Goal: Book appointment/travel/reservation

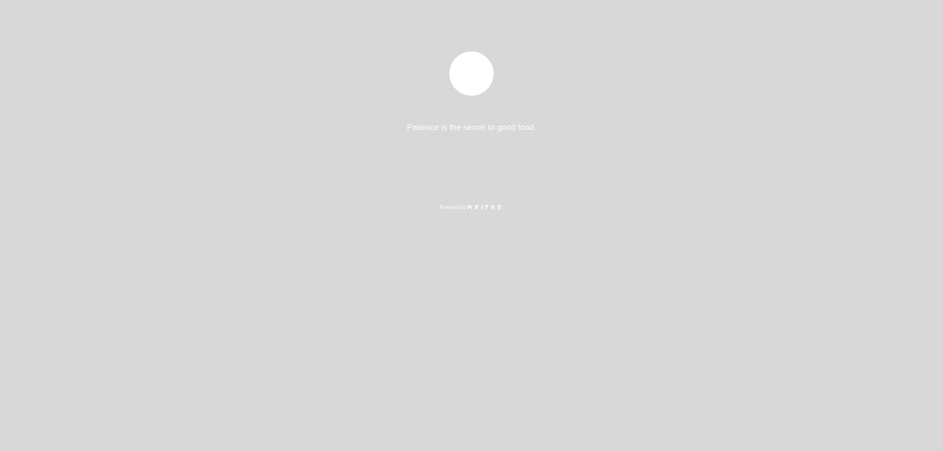
select select "es"
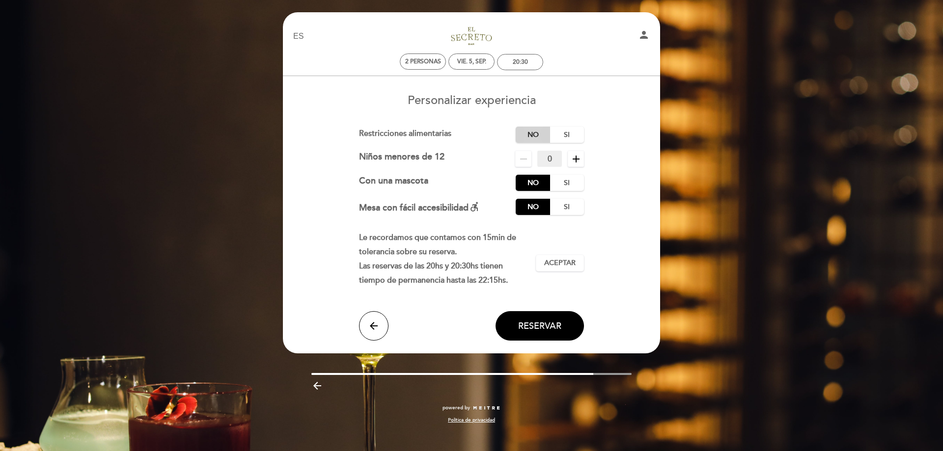
click at [527, 134] on label "No" at bounding box center [533, 135] width 34 height 16
click at [549, 326] on span "Reservar" at bounding box center [539, 326] width 43 height 11
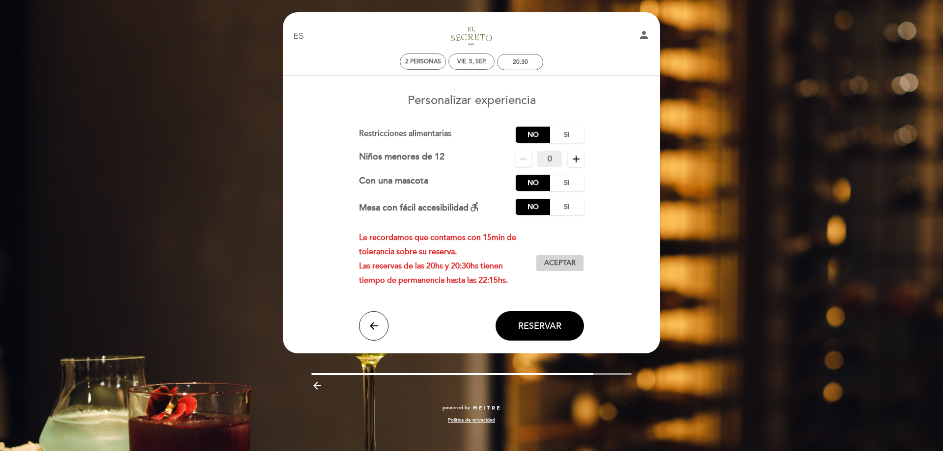
click at [552, 262] on span "Aceptar" at bounding box center [559, 263] width 31 height 10
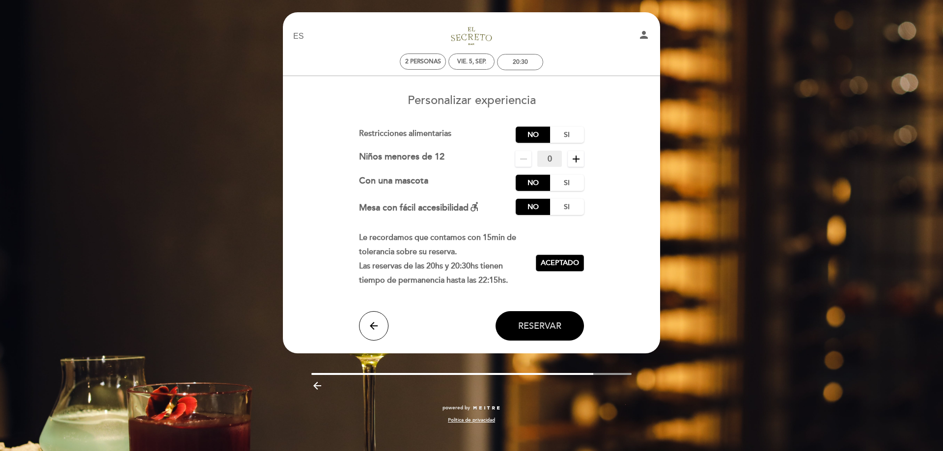
click at [543, 327] on span "Reservar" at bounding box center [539, 326] width 43 height 11
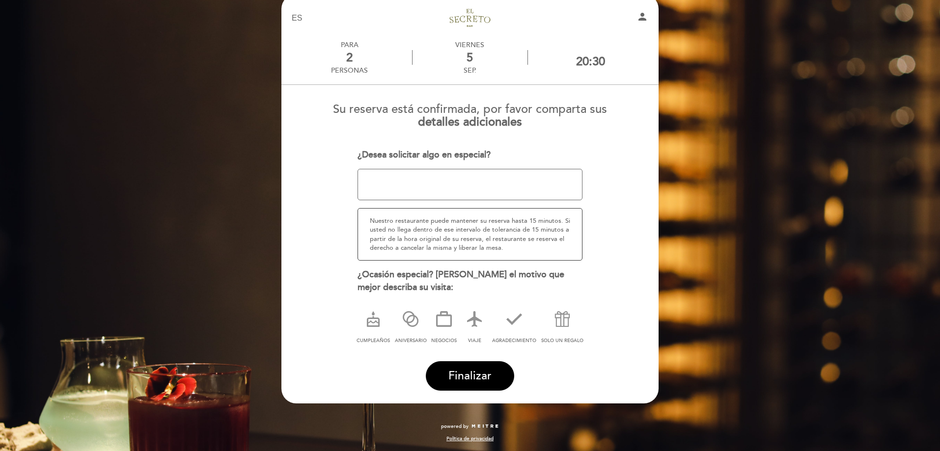
scroll to position [19, 0]
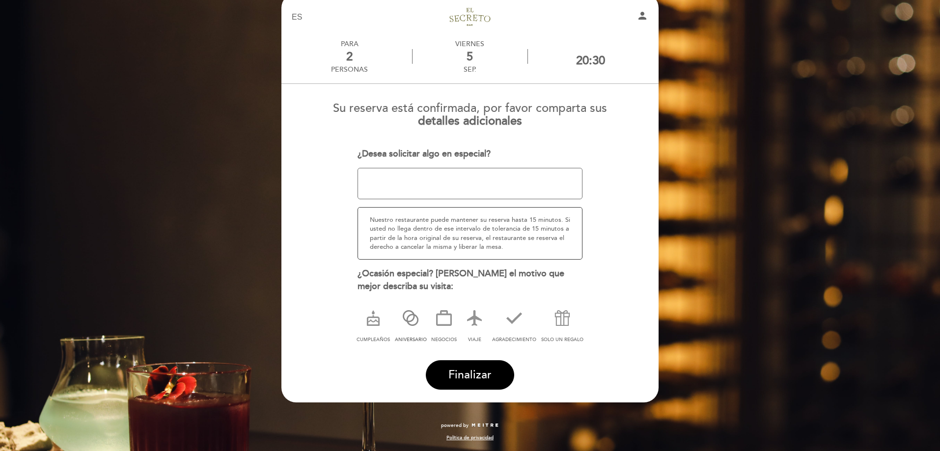
click at [409, 316] on icon at bounding box center [411, 318] width 26 height 26
click at [474, 367] on button "Finalizar" at bounding box center [470, 374] width 88 height 29
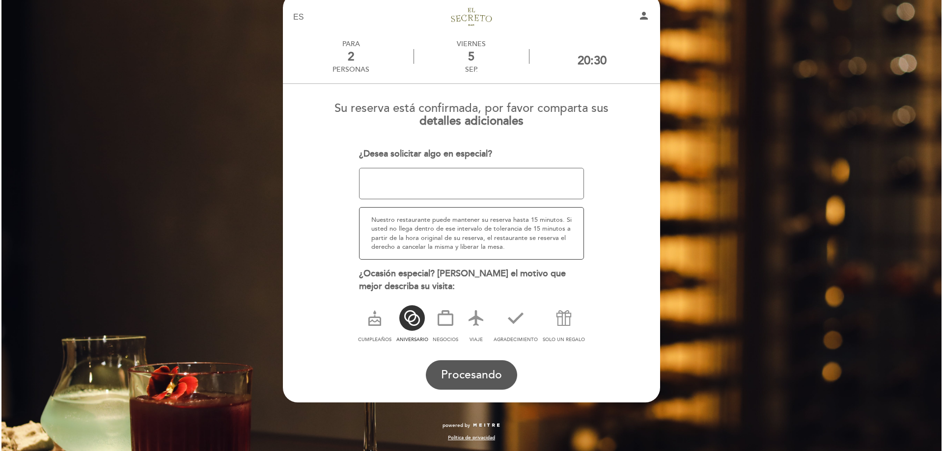
scroll to position [0, 0]
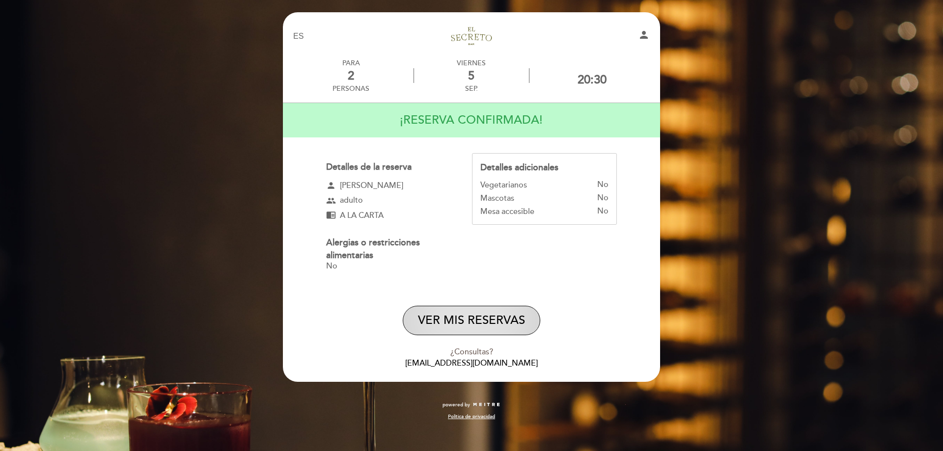
click at [469, 318] on button "VER MIS RESERVAS" at bounding box center [471, 320] width 137 height 29
select select "es"
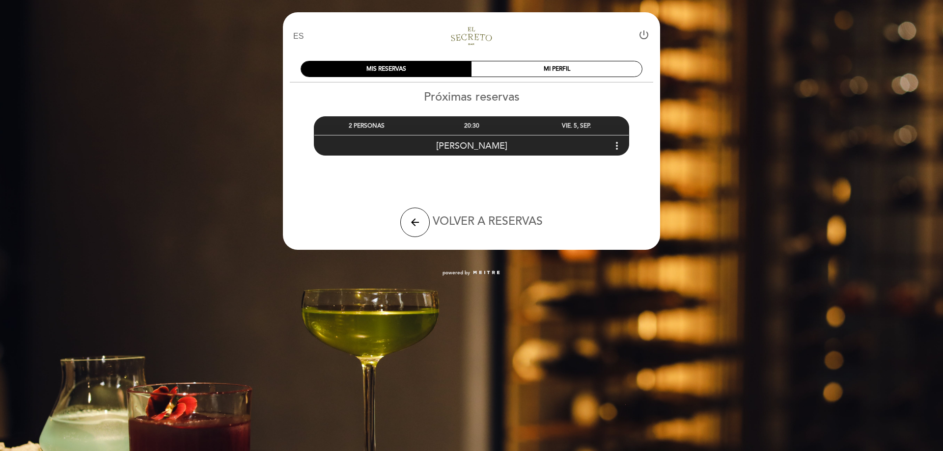
click at [617, 145] on icon "more_vert" at bounding box center [617, 146] width 12 height 12
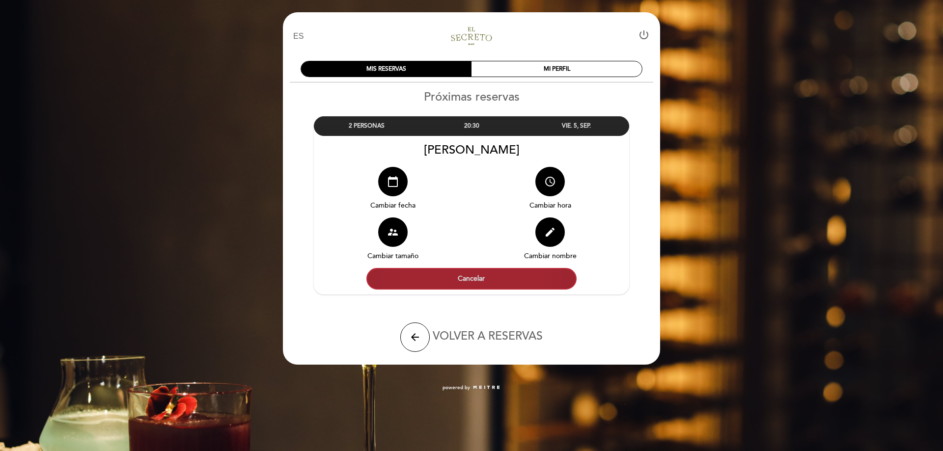
click at [460, 275] on button "Cancelar" at bounding box center [471, 279] width 210 height 22
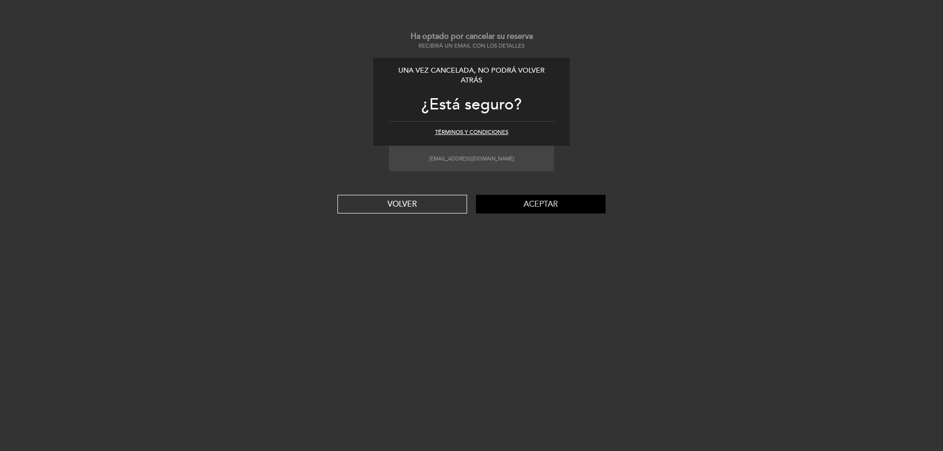
click at [528, 206] on button "Aceptar" at bounding box center [541, 204] width 130 height 19
